Goal: Task Accomplishment & Management: Use online tool/utility

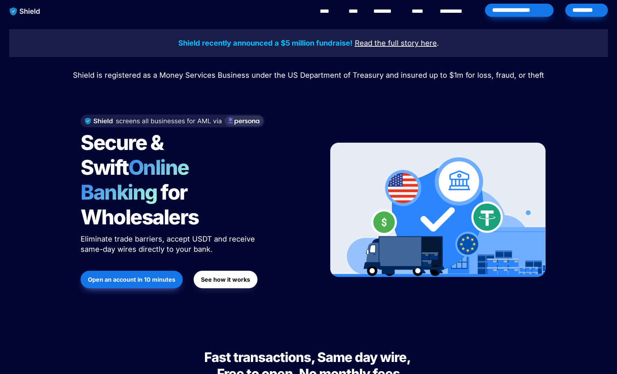
click at [575, 12] on div "*********" at bounding box center [586, 10] width 43 height 13
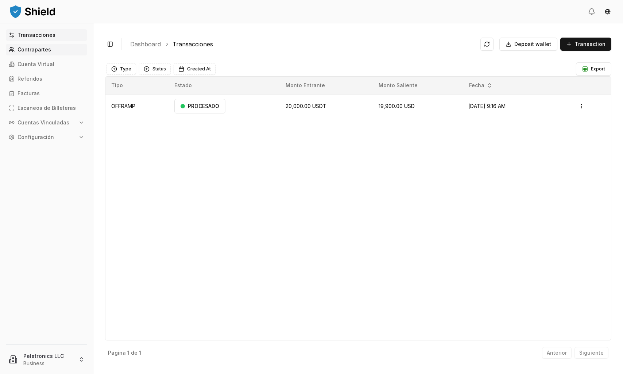
click at [27, 47] on p "Contrapartes" at bounding box center [34, 49] width 34 height 5
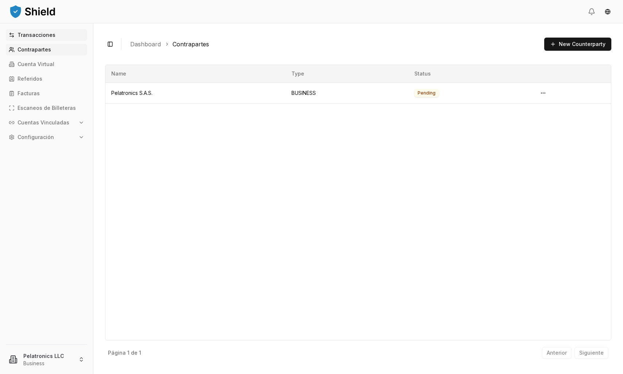
click at [31, 35] on p "Transacciones" at bounding box center [36, 34] width 38 height 5
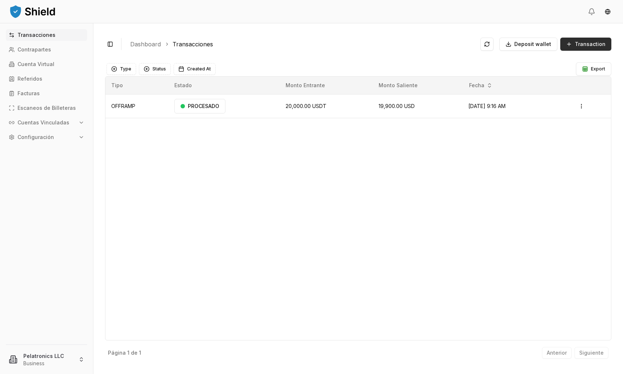
click at [584, 46] on span "Transaction" at bounding box center [589, 43] width 31 height 7
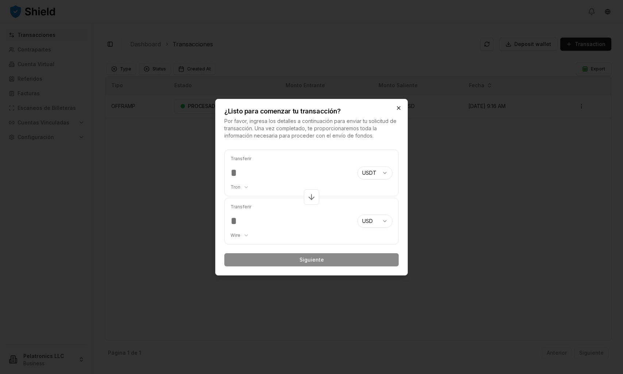
click at [398, 107] on icon "button" at bounding box center [398, 108] width 6 height 6
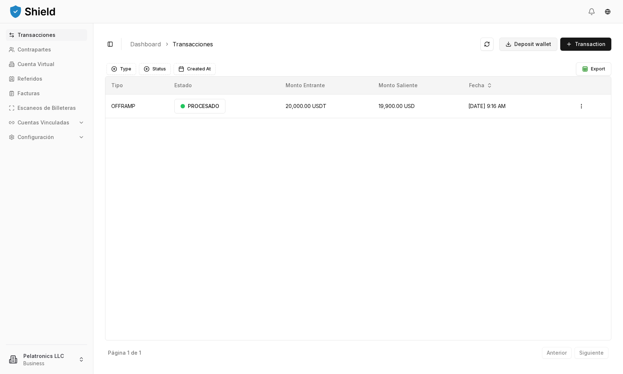
click at [525, 44] on span "Deposit wallet" at bounding box center [532, 43] width 37 height 7
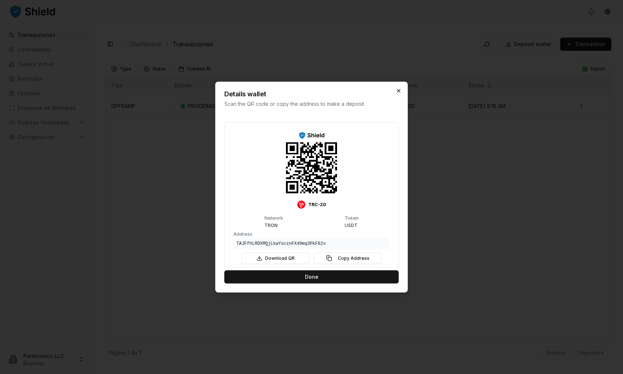
click at [397, 91] on icon "button" at bounding box center [398, 90] width 6 height 6
